Goal: Consume media (video, audio)

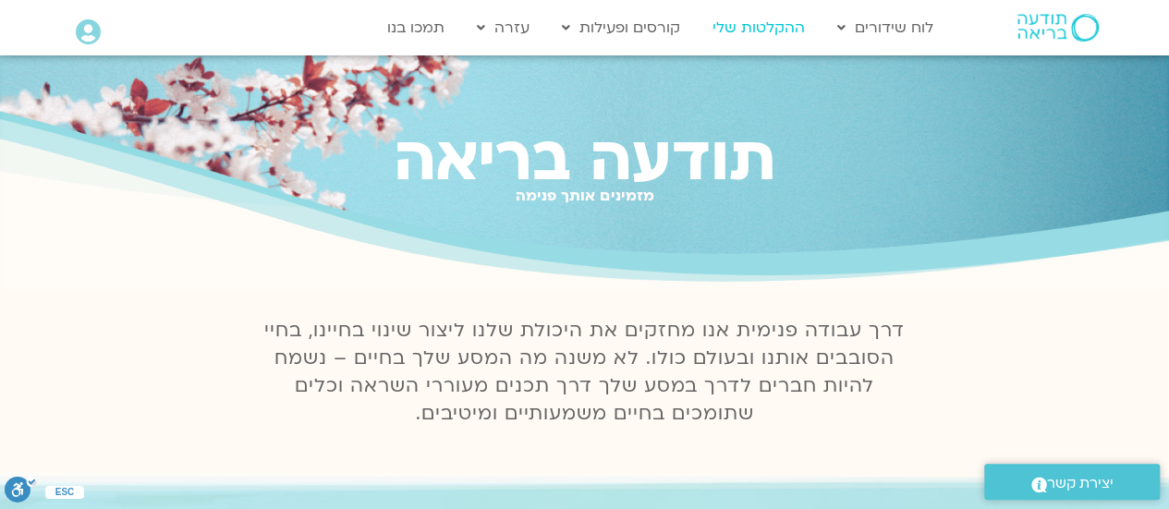
click at [739, 22] on link "ההקלטות שלי" at bounding box center [758, 27] width 111 height 35
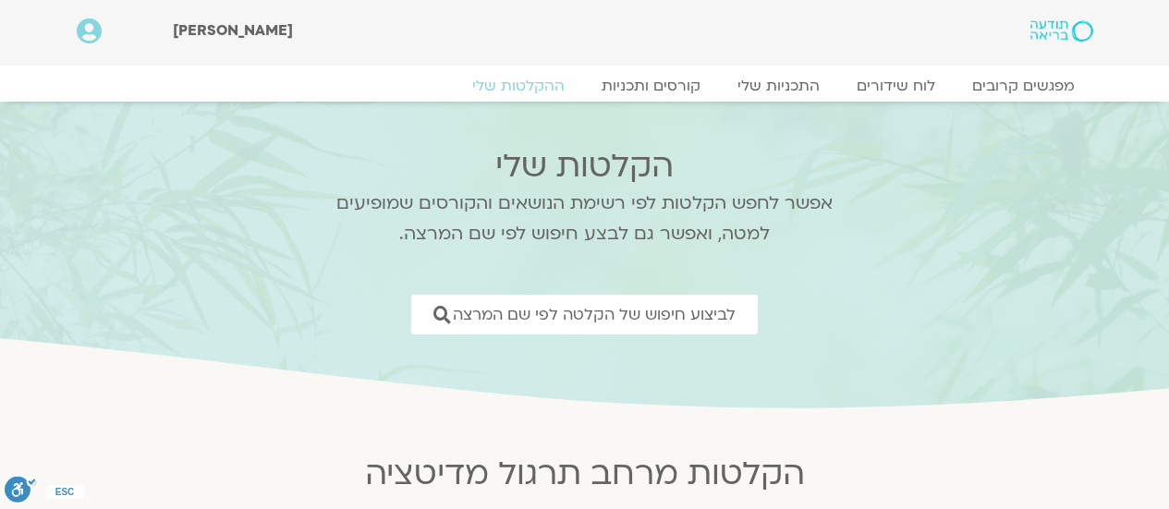
click at [726, 19] on div "[PERSON_NAME]" at bounding box center [533, 30] width 720 height 25
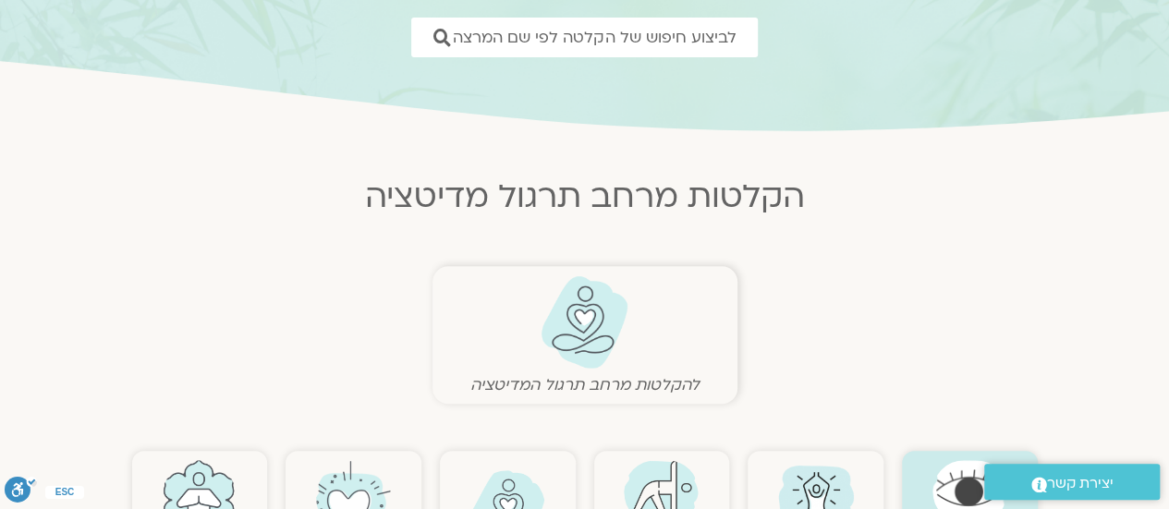
scroll to position [462, 0]
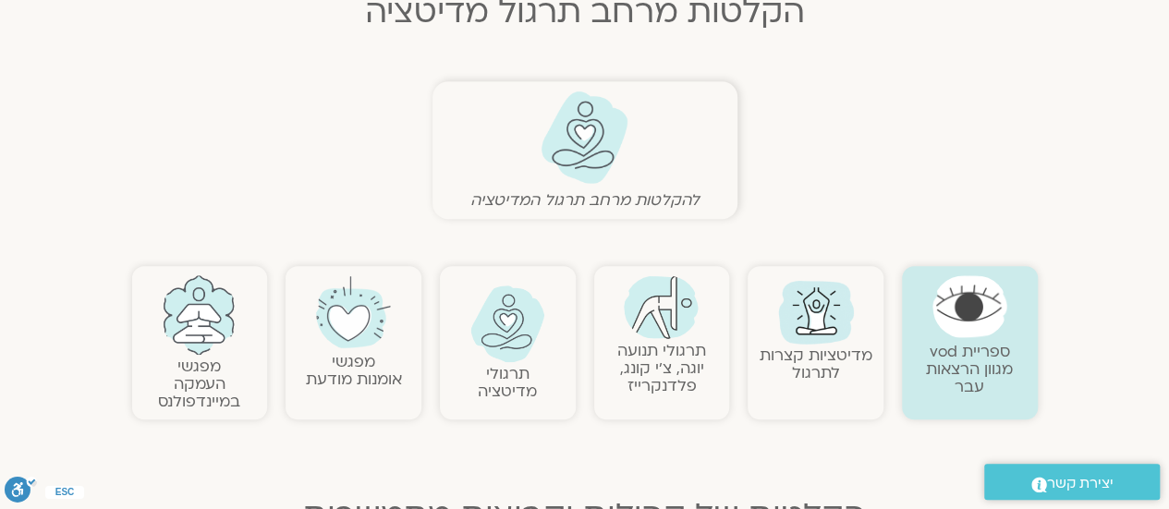
click at [798, 328] on img at bounding box center [815, 310] width 89 height 89
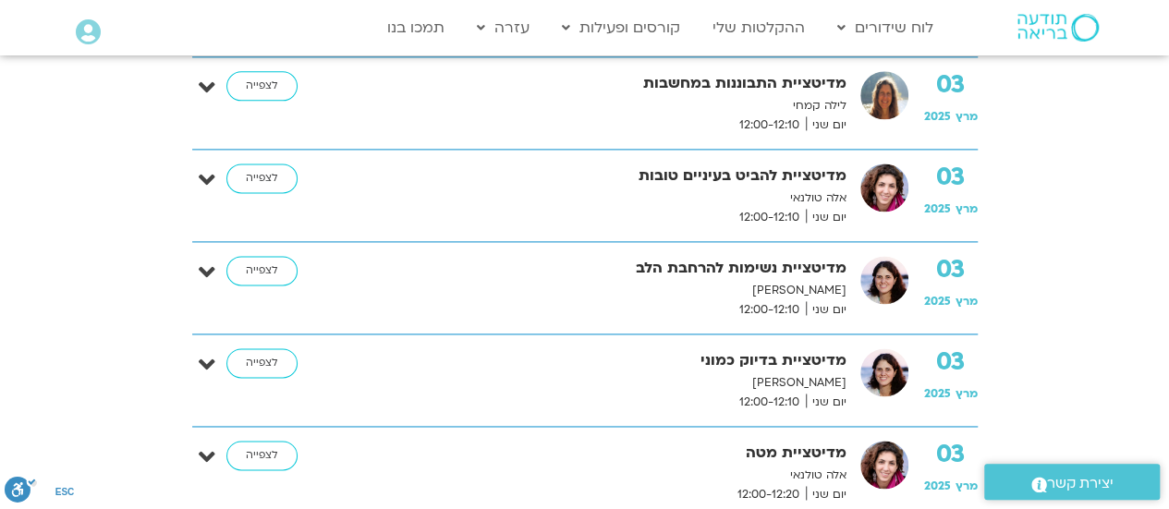
scroll to position [1386, 0]
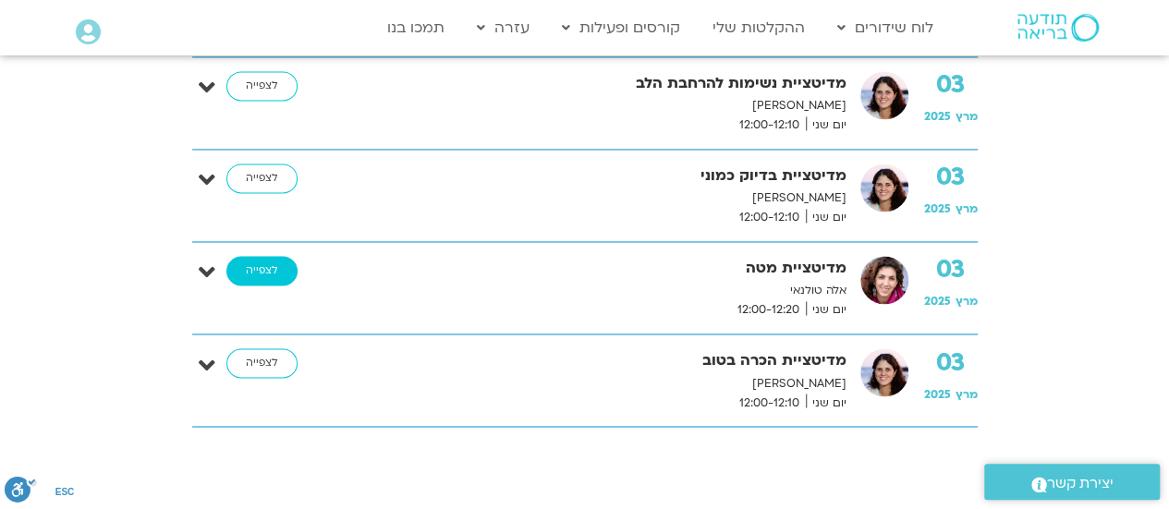
click at [249, 261] on link "לצפייה" at bounding box center [261, 271] width 71 height 30
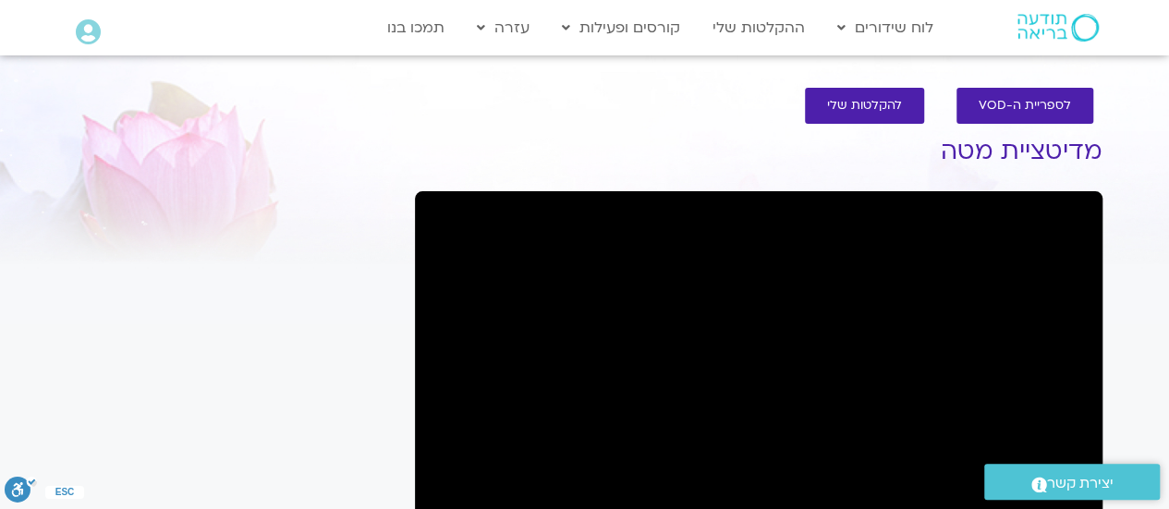
scroll to position [185, 0]
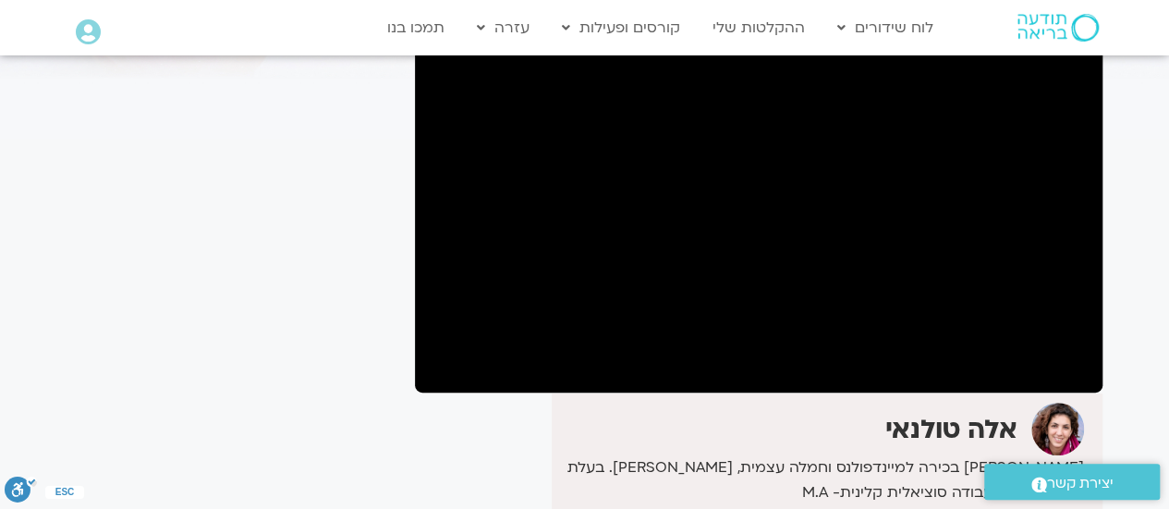
click at [828, 425] on div "אלה טולנאי" at bounding box center [819, 429] width 527 height 53
click at [1010, 476] on span ".st0{fill:#FFFFFF;} יצירת קשר" at bounding box center [1071, 483] width 139 height 25
